Goal: Use online tool/utility

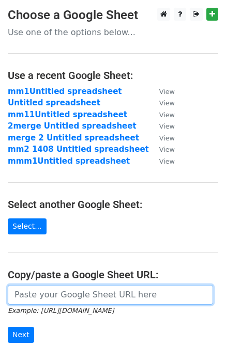
click at [119, 297] on input "url" at bounding box center [110, 295] width 205 height 20
paste input "[URL][DOMAIN_NAME]"
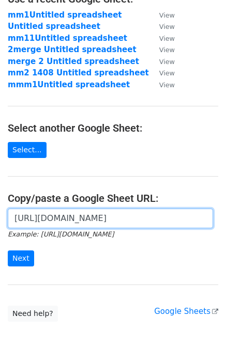
scroll to position [131, 0]
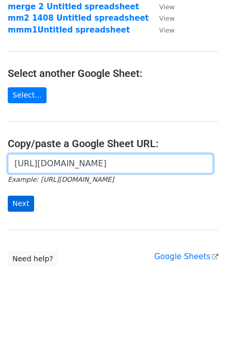
type input "[URL][DOMAIN_NAME]"
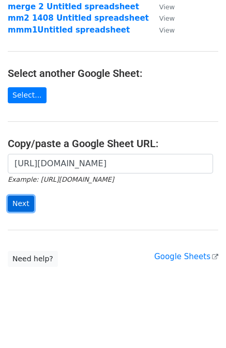
click at [24, 207] on input "Next" at bounding box center [21, 204] width 26 height 16
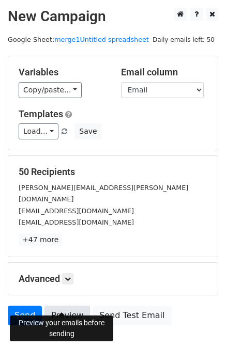
click at [56, 306] on link "Preview" at bounding box center [66, 316] width 45 height 20
